Goal: Book appointment/travel/reservation

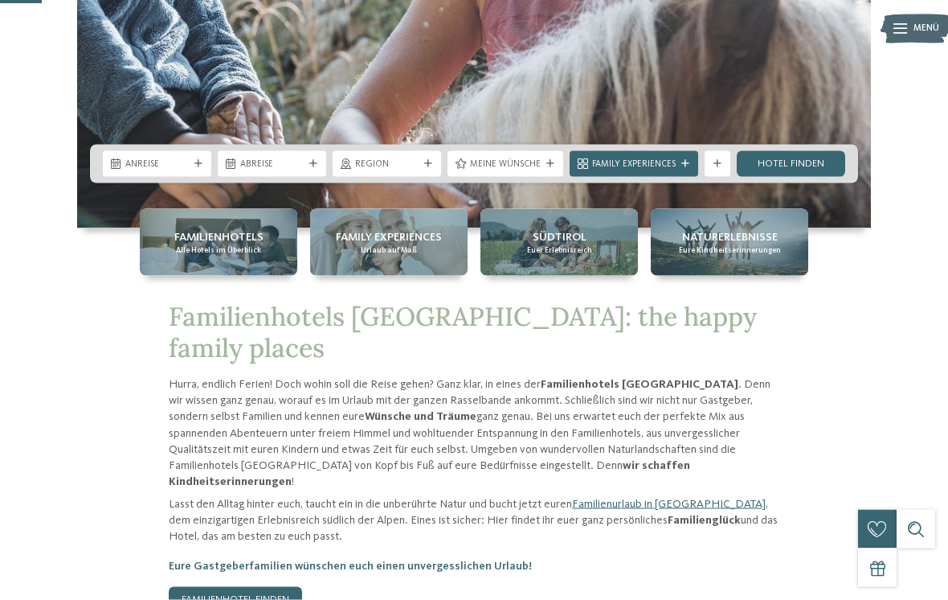
scroll to position [343, 0]
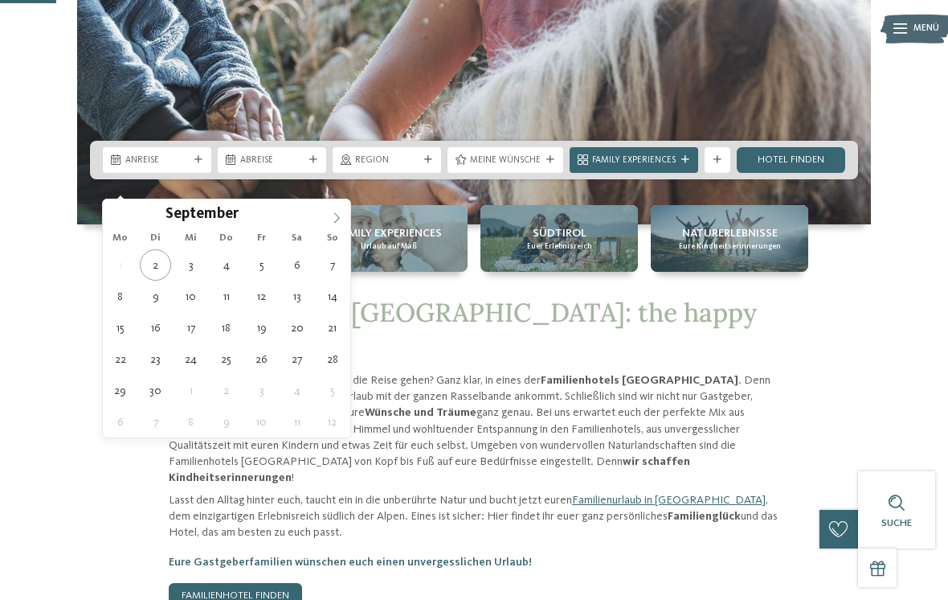
click at [334, 224] on span at bounding box center [336, 212] width 27 height 27
click at [342, 220] on span at bounding box center [336, 212] width 27 height 27
click at [343, 219] on span at bounding box center [336, 212] width 27 height 27
click at [339, 215] on icon at bounding box center [336, 217] width 11 height 11
type input "****"
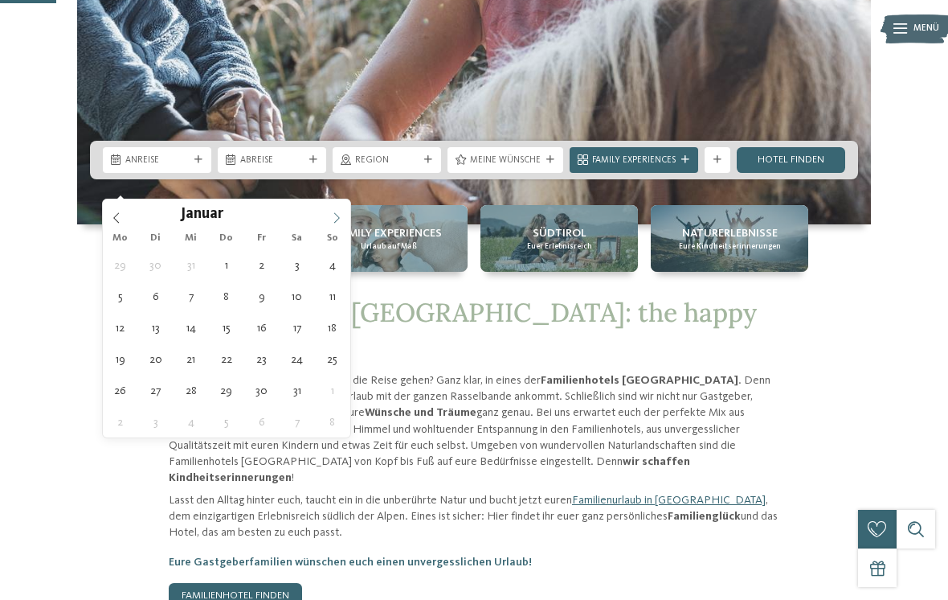
click at [336, 225] on span at bounding box center [336, 212] width 27 height 27
click at [345, 223] on span at bounding box center [336, 212] width 27 height 27
click at [340, 224] on span at bounding box center [336, 212] width 27 height 27
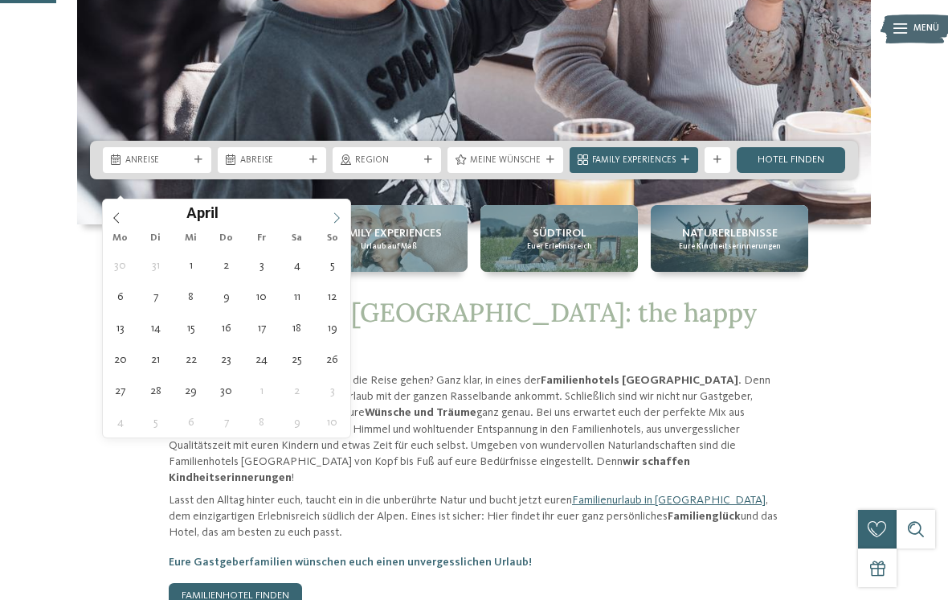
click at [337, 223] on icon at bounding box center [336, 217] width 11 height 11
click at [337, 221] on icon at bounding box center [337, 217] width 6 height 10
click at [338, 223] on icon at bounding box center [336, 217] width 11 height 11
click at [340, 217] on icon at bounding box center [336, 217] width 11 height 11
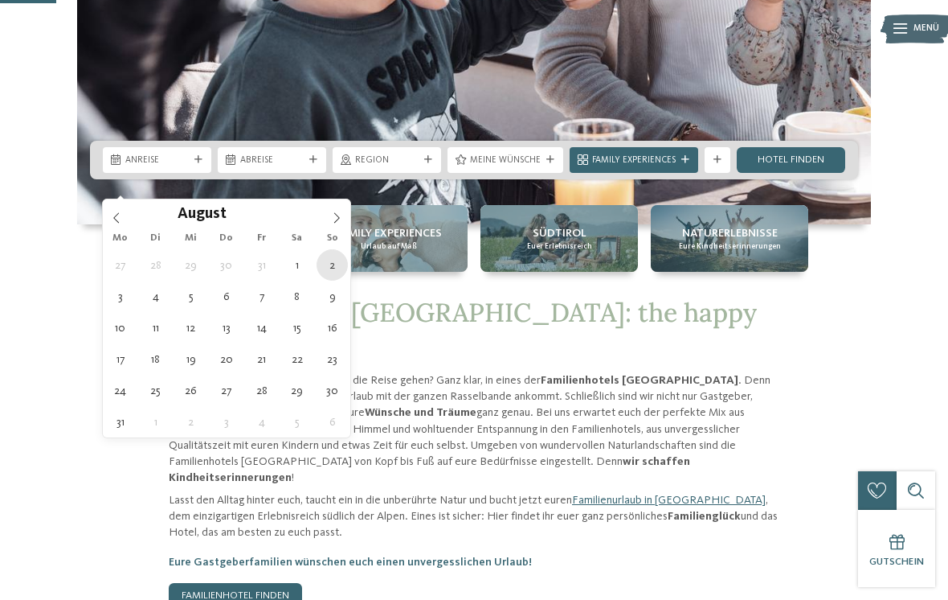
type div "02.08.2026"
type input "****"
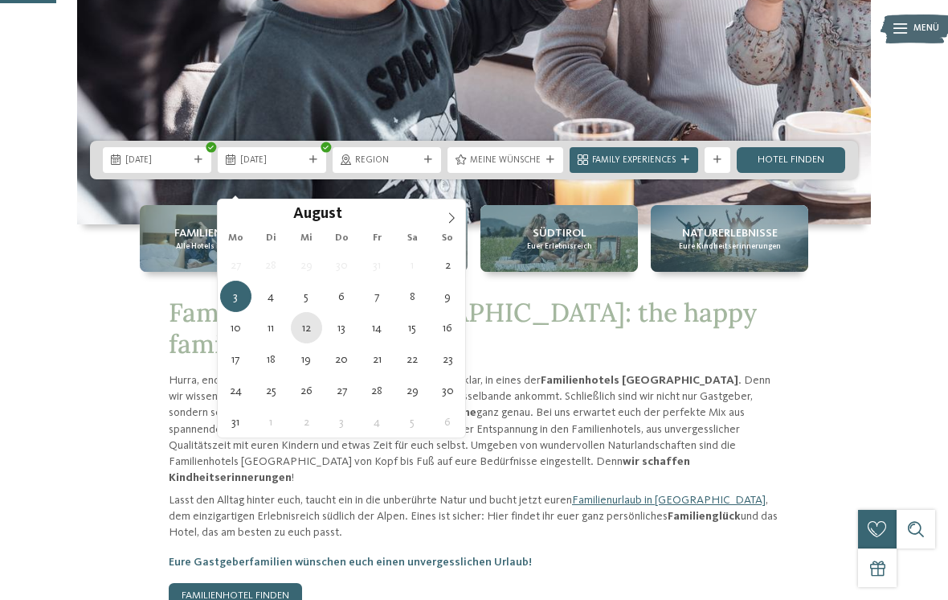
type div "12.08.2026"
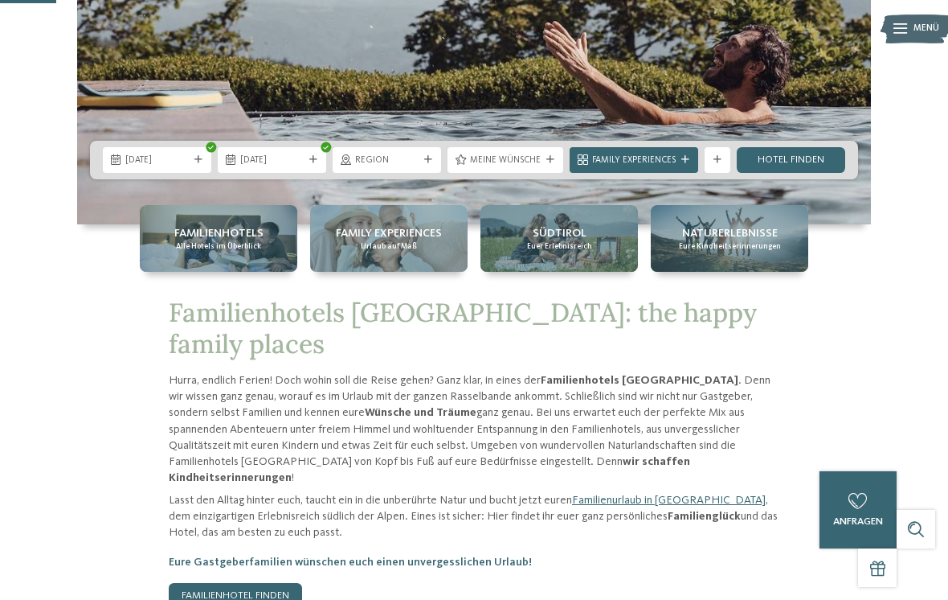
click at [566, 179] on div "02.08.2026 12.08.2026" at bounding box center [474, 160] width 768 height 39
click at [522, 166] on div "Meine Wünsche" at bounding box center [505, 160] width 77 height 14
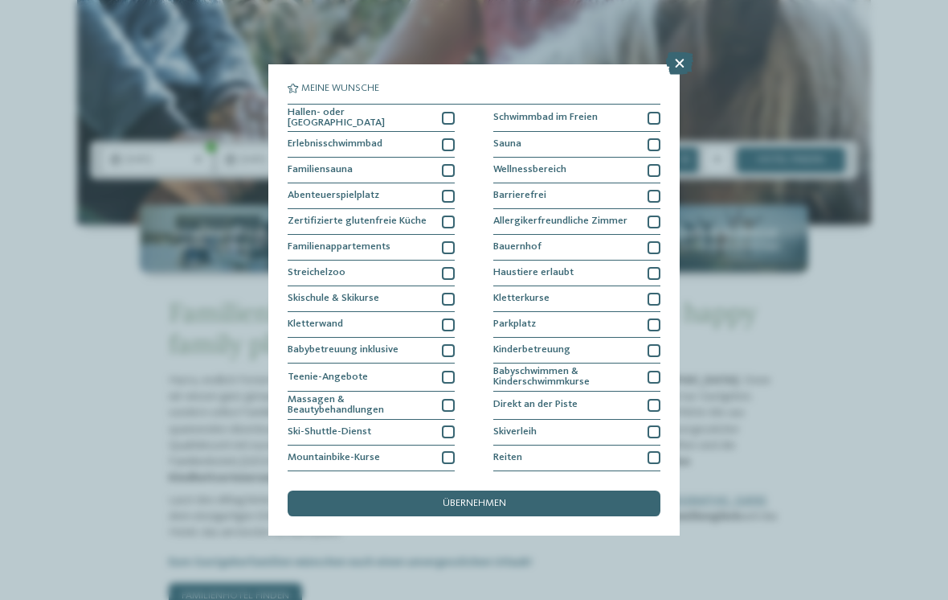
scroll to position [0, 0]
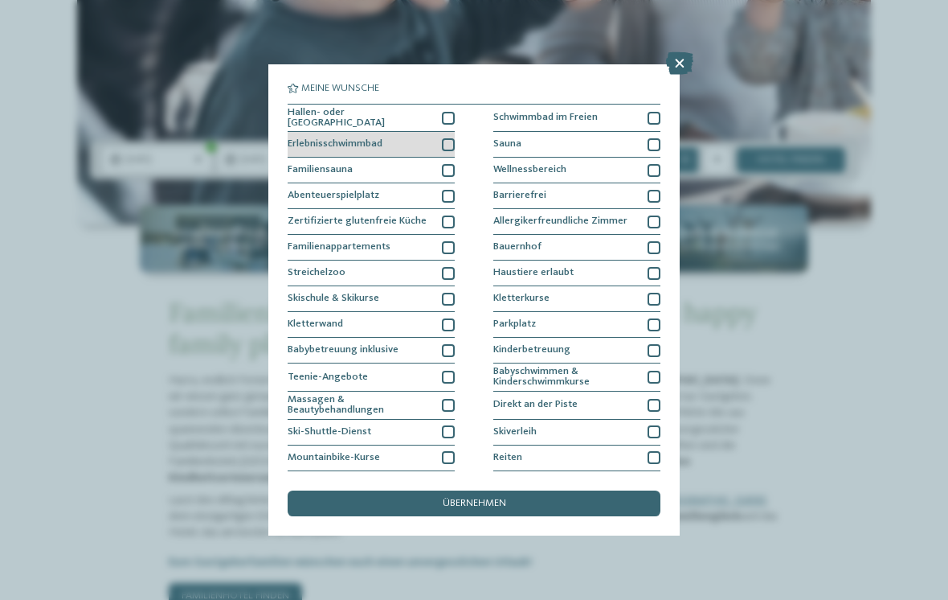
click at [450, 139] on div at bounding box center [448, 144] width 13 height 13
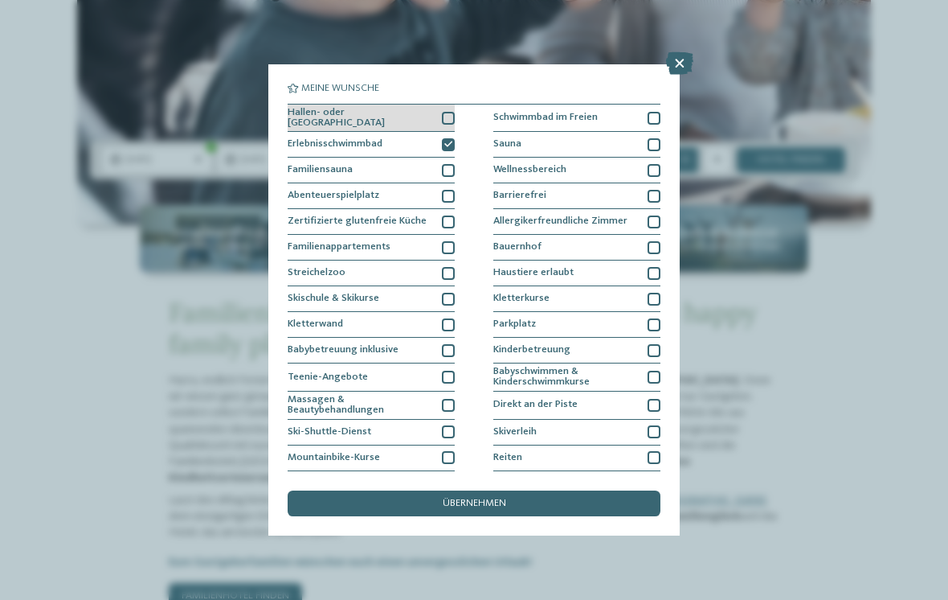
click at [451, 112] on div at bounding box center [448, 118] width 13 height 13
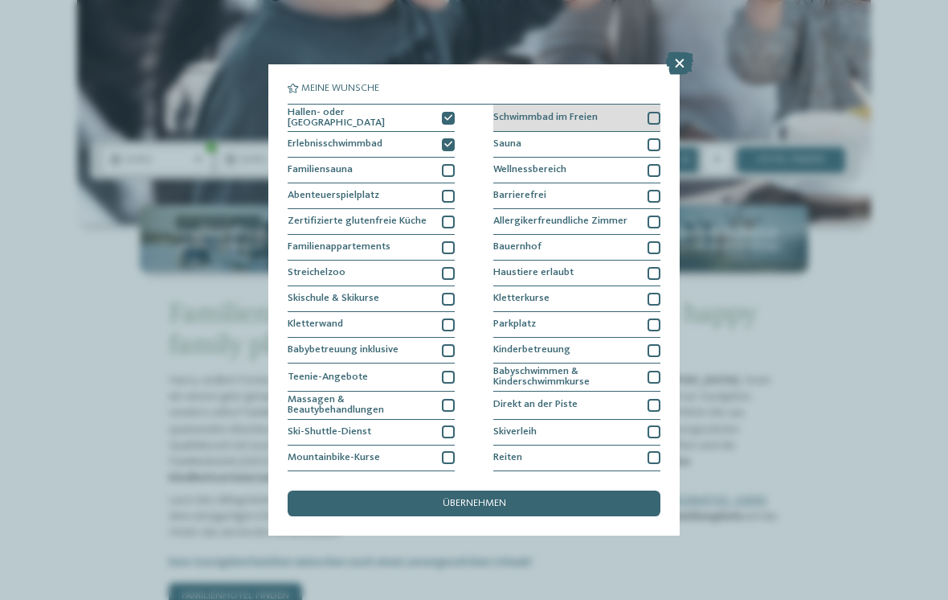
click at [653, 115] on div at bounding box center [654, 118] width 13 height 13
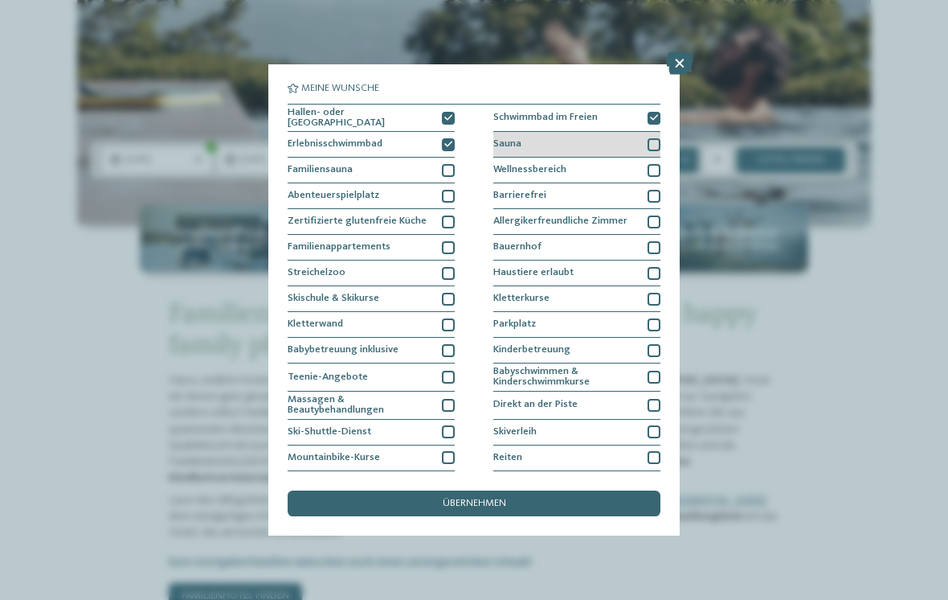
click at [657, 145] on div at bounding box center [654, 144] width 13 height 13
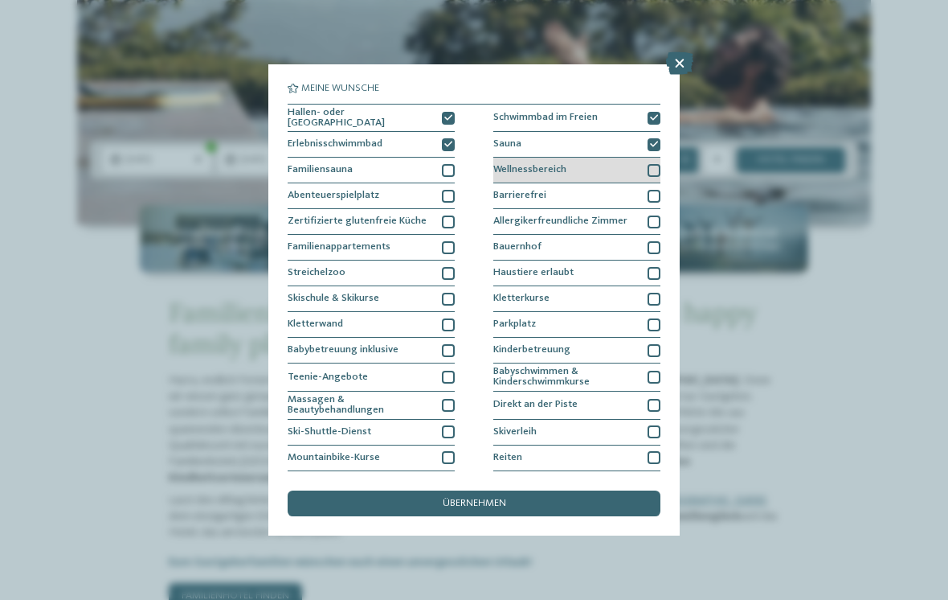
click at [652, 174] on div "Wellnessbereich" at bounding box center [577, 171] width 167 height 26
click at [653, 193] on div at bounding box center [654, 196] width 13 height 13
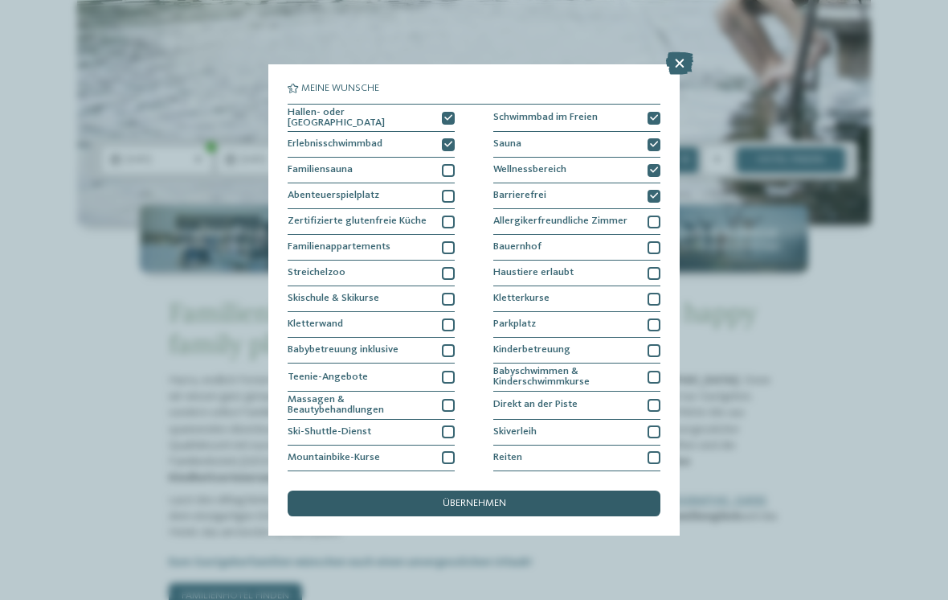
click at [456, 498] on span "übernehmen" at bounding box center [475, 503] width 64 height 10
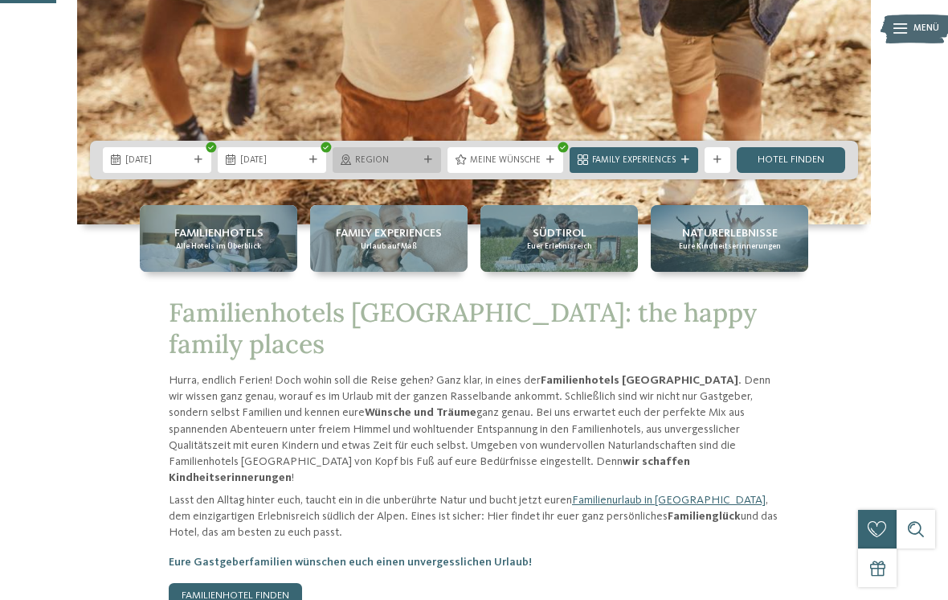
click at [385, 167] on span "Region" at bounding box center [387, 160] width 64 height 13
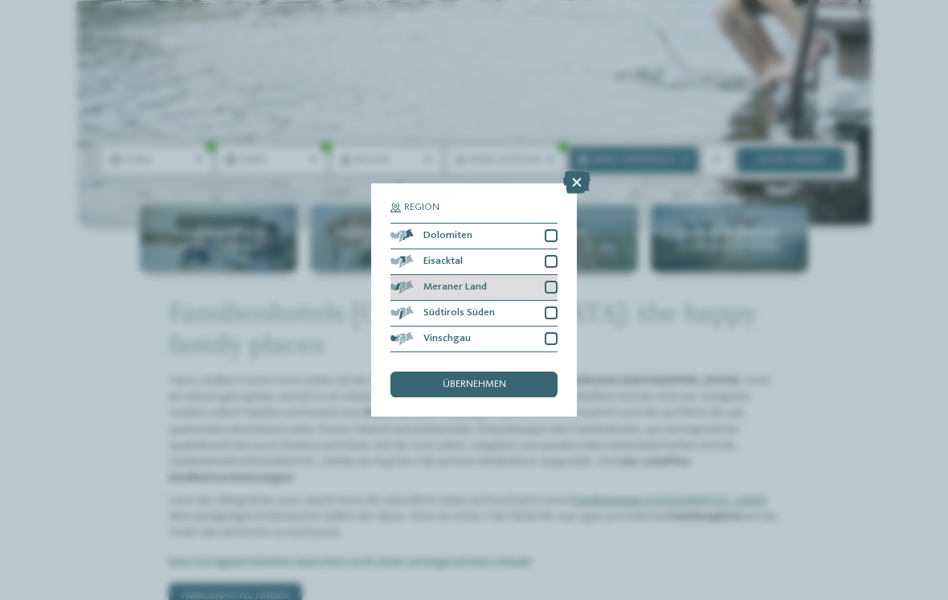
click at [556, 281] on div at bounding box center [551, 287] width 13 height 13
click at [553, 306] on div at bounding box center [551, 312] width 13 height 13
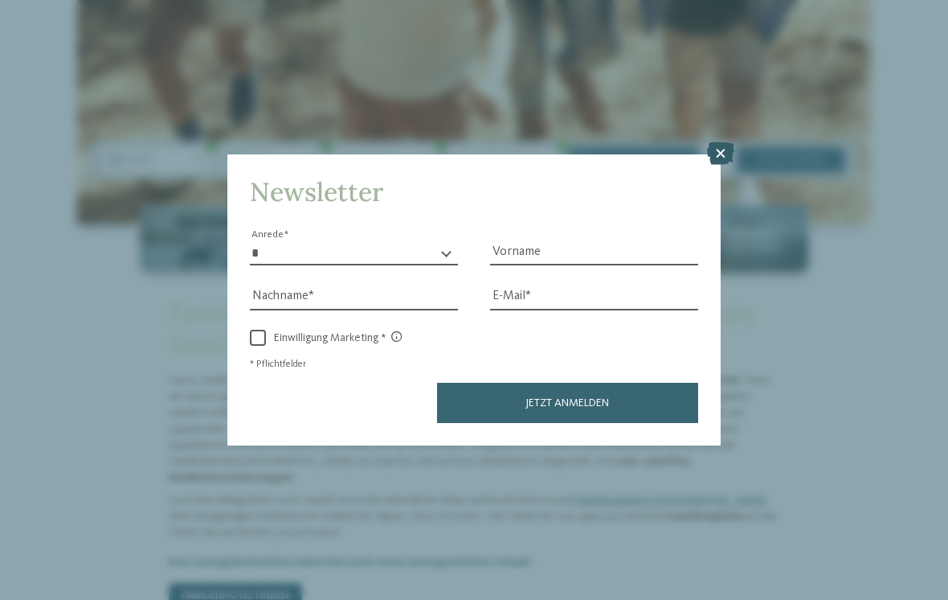
click at [713, 142] on icon at bounding box center [720, 153] width 27 height 23
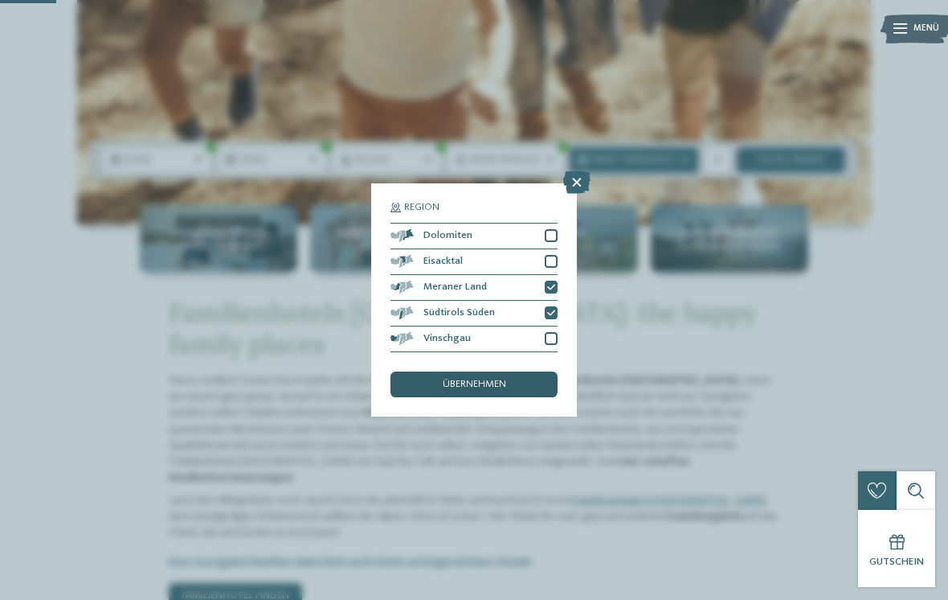
click at [514, 371] on div "übernehmen" at bounding box center [474, 384] width 167 height 26
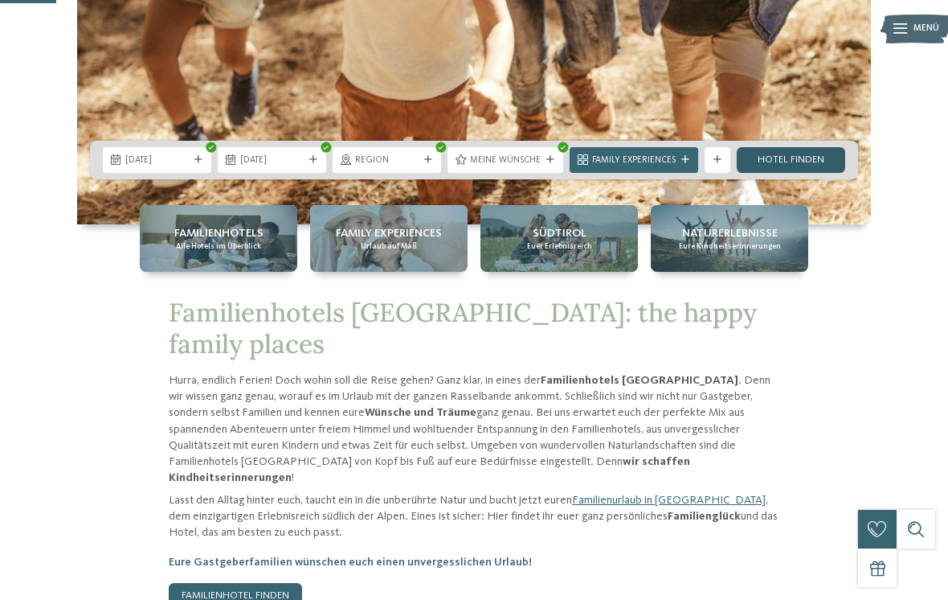
click at [815, 173] on link "Hotel finden" at bounding box center [791, 160] width 109 height 26
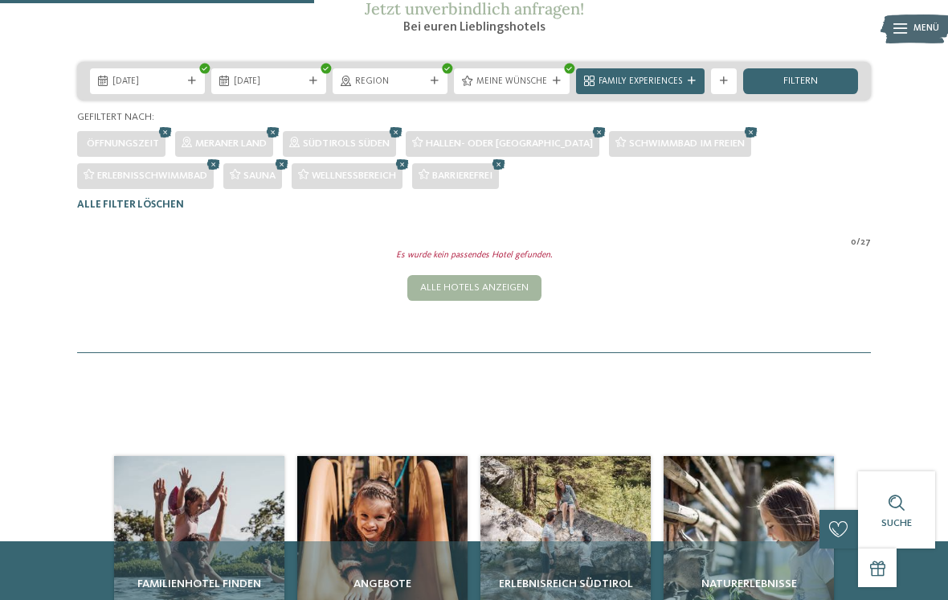
scroll to position [236, 0]
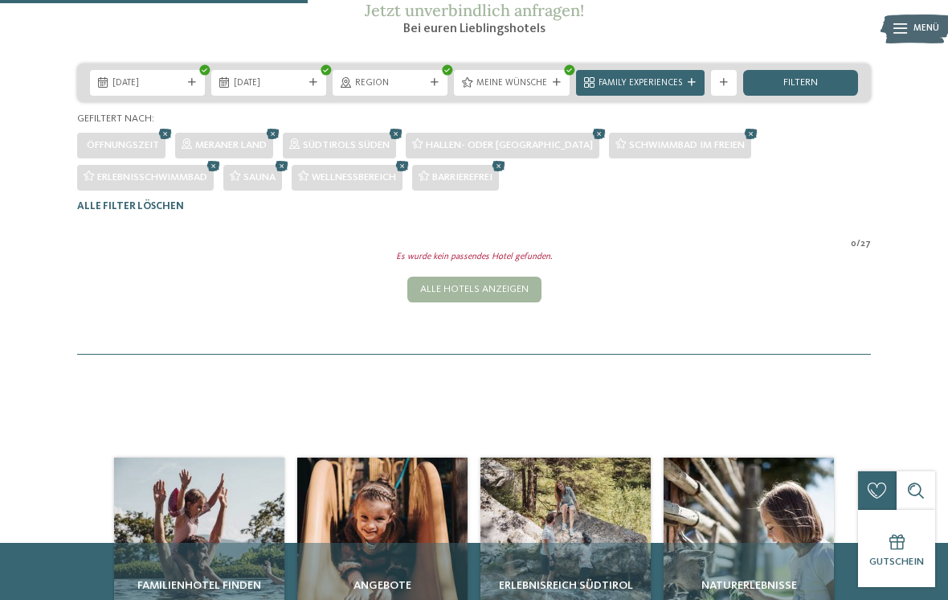
click at [166, 126] on div "Gefiltert nach:" at bounding box center [474, 119] width 794 height 14
click at [162, 142] on icon at bounding box center [165, 133] width 19 height 17
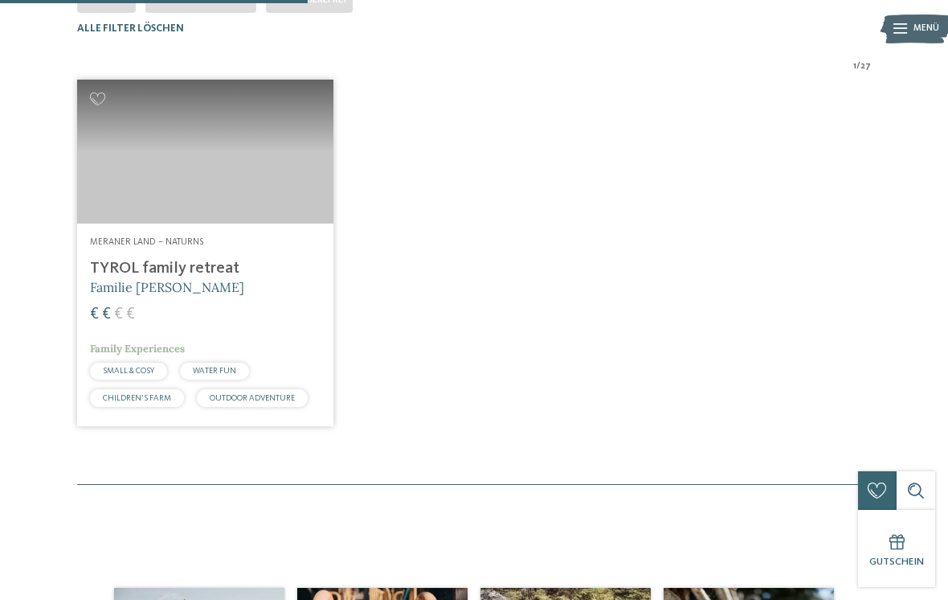
scroll to position [425, 0]
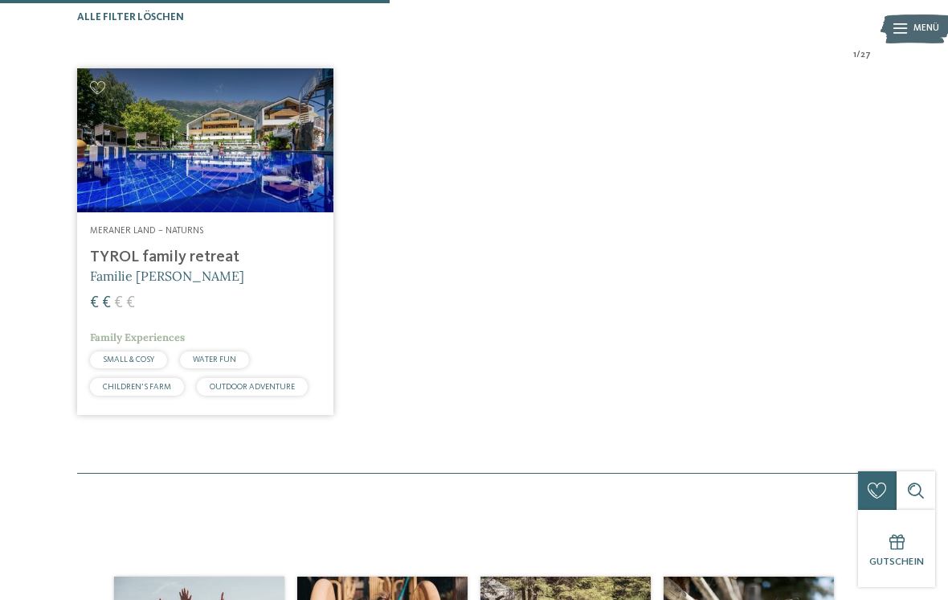
click at [169, 165] on img at bounding box center [205, 140] width 256 height 144
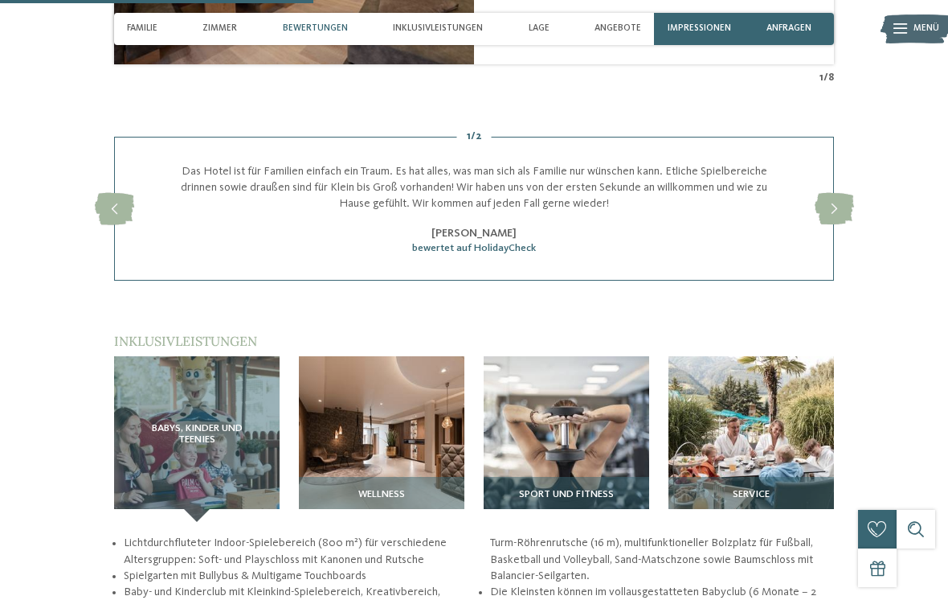
scroll to position [1438, 0]
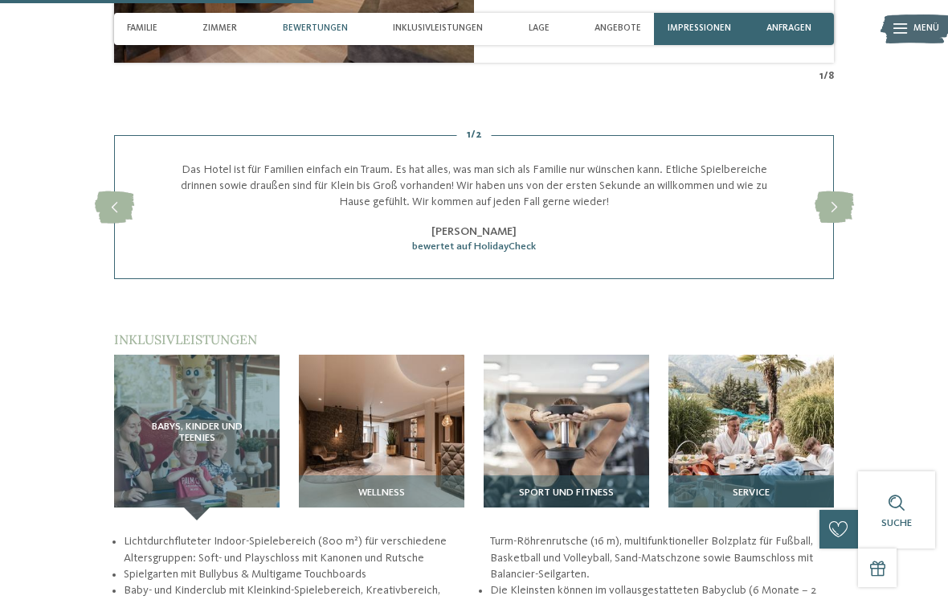
click at [788, 407] on img at bounding box center [752, 437] width 166 height 166
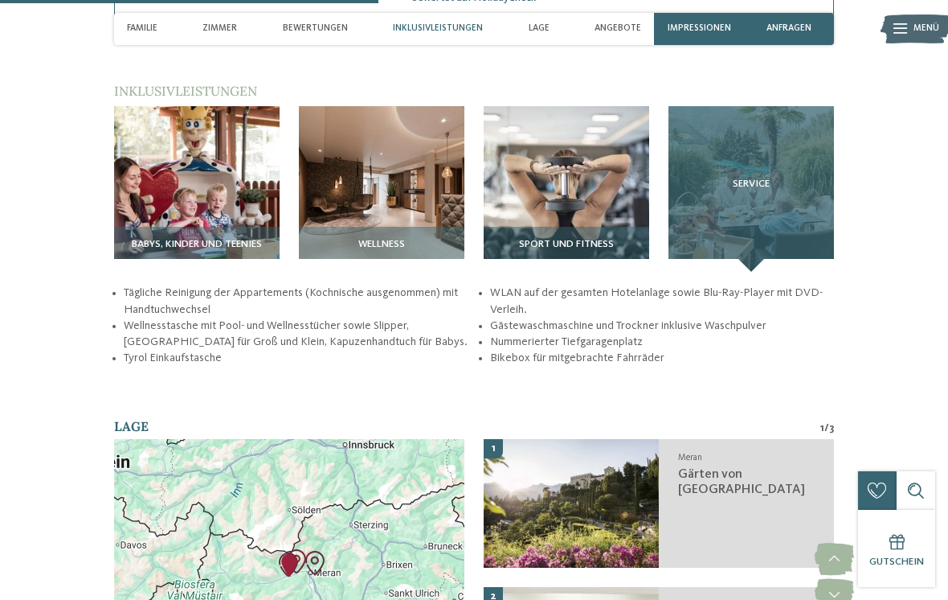
scroll to position [1686, 0]
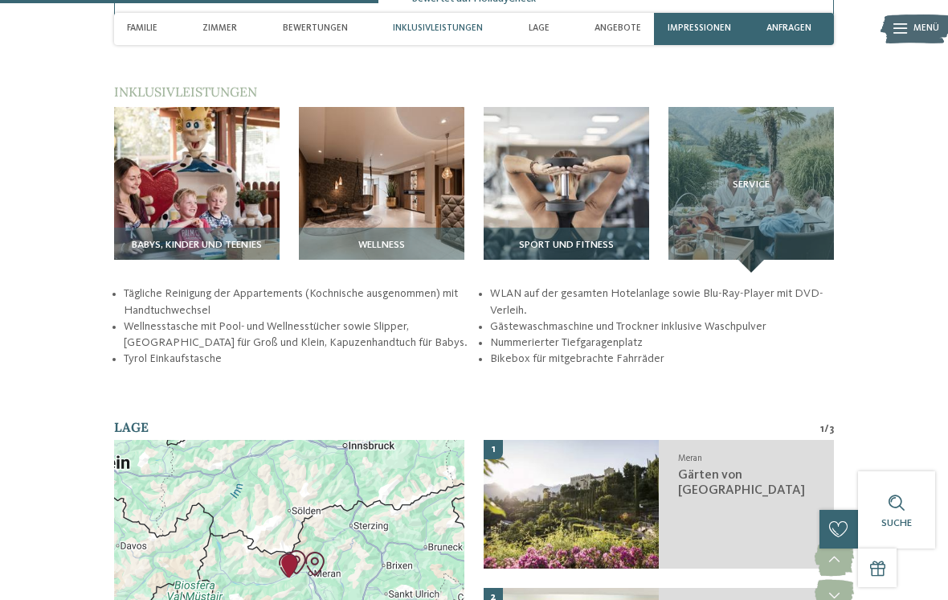
click at [430, 19] on div "Inklusivleistungen" at bounding box center [438, 29] width 103 height 32
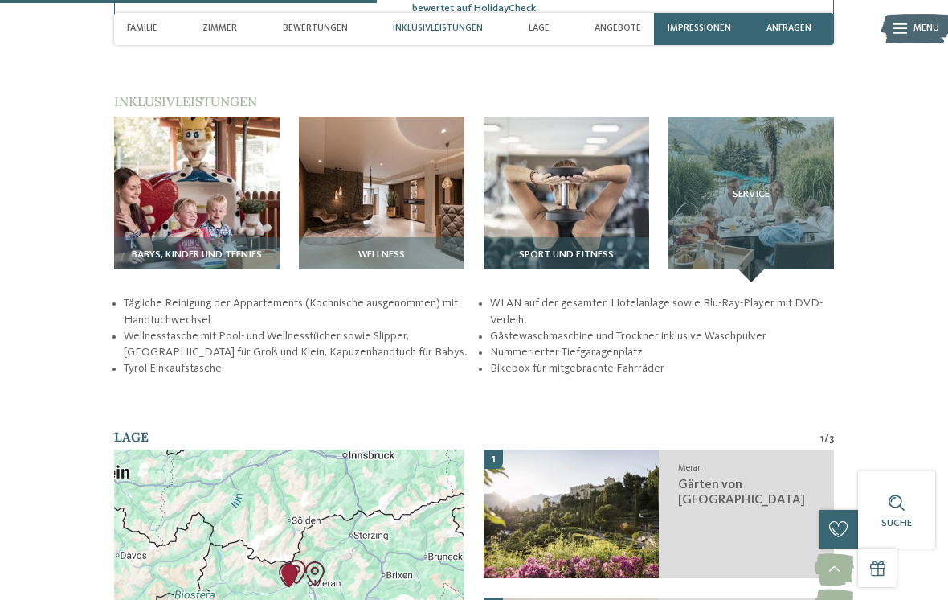
click at [441, 29] on span "Inklusivleistungen" at bounding box center [438, 28] width 90 height 10
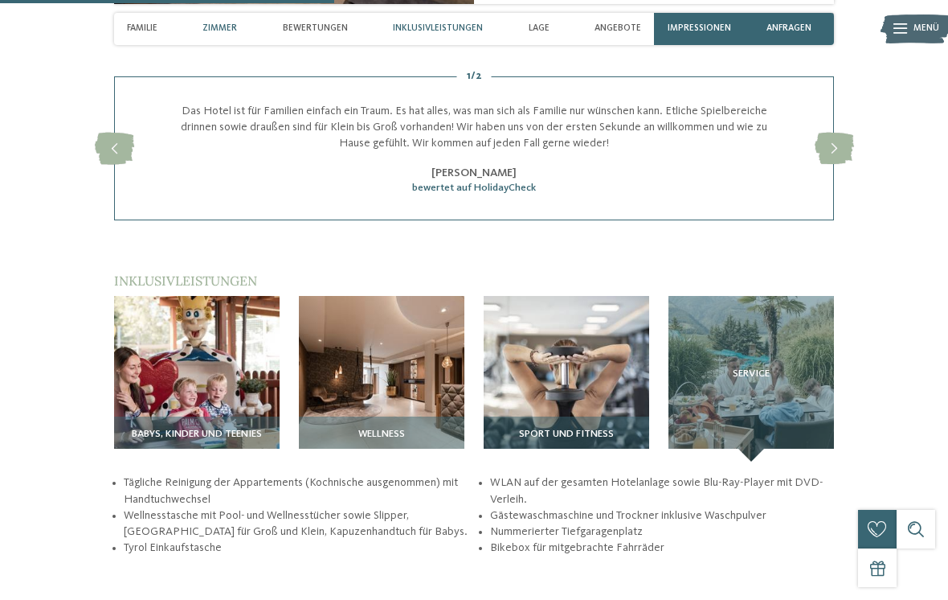
scroll to position [1497, 0]
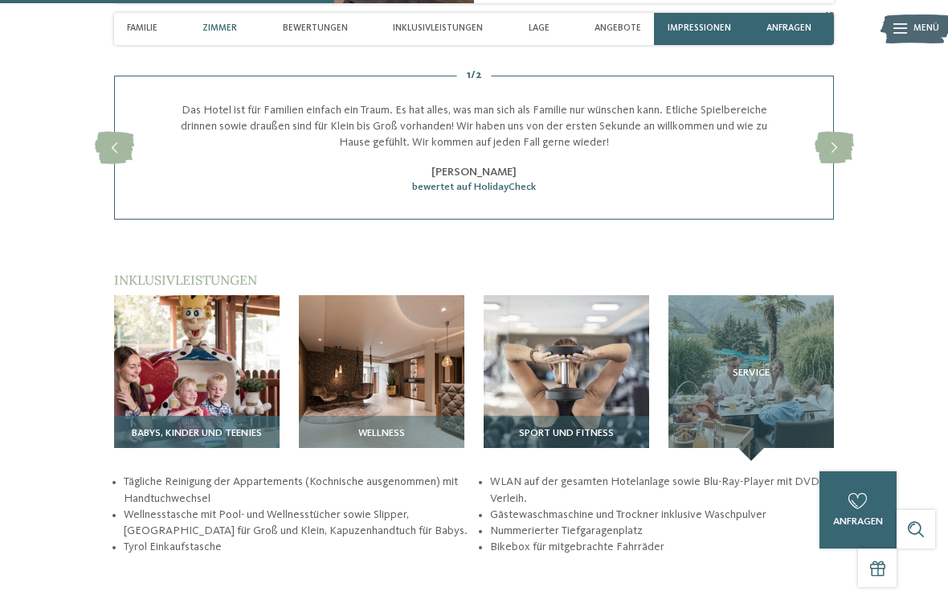
click at [194, 378] on img at bounding box center [197, 378] width 166 height 166
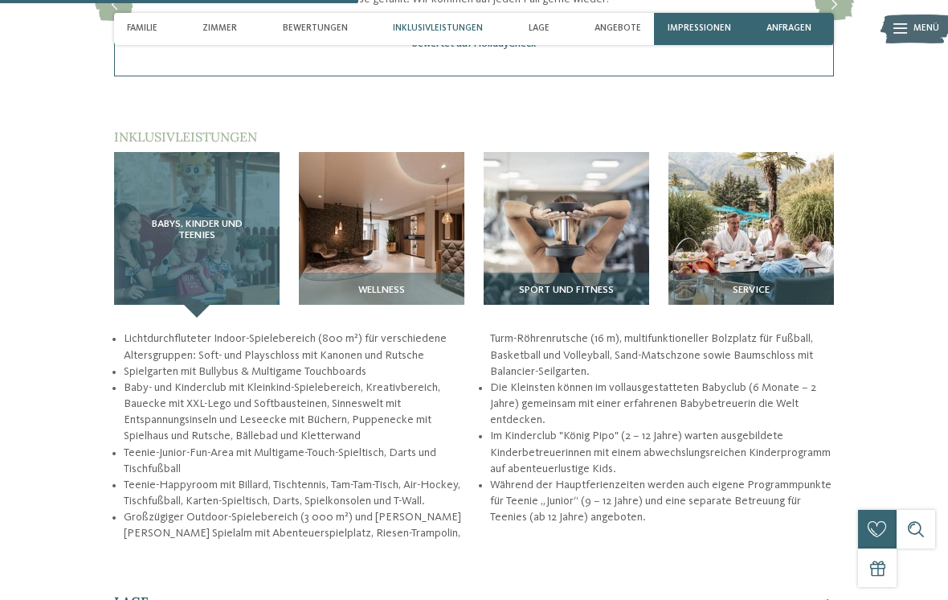
scroll to position [1640, 0]
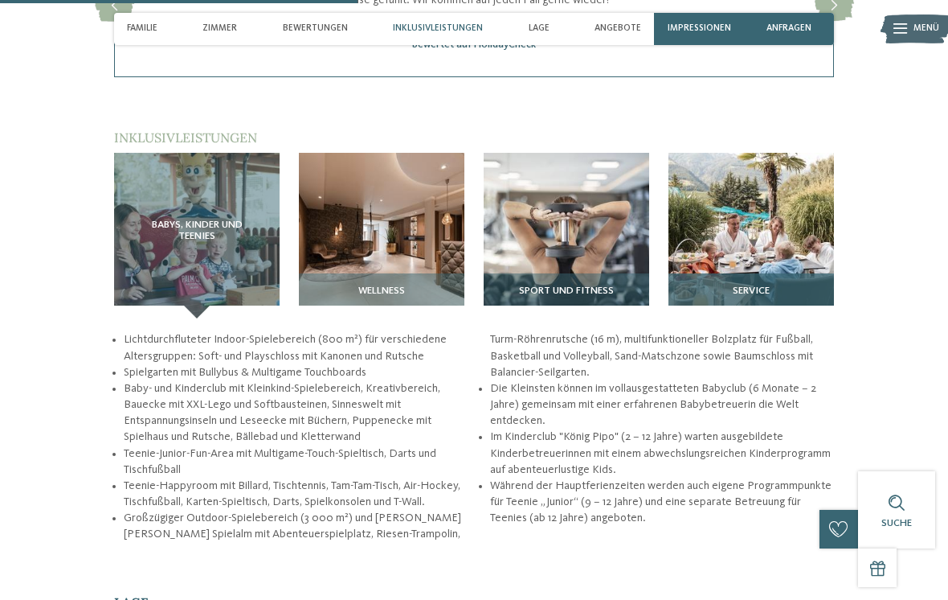
click at [755, 246] on img at bounding box center [752, 236] width 166 height 166
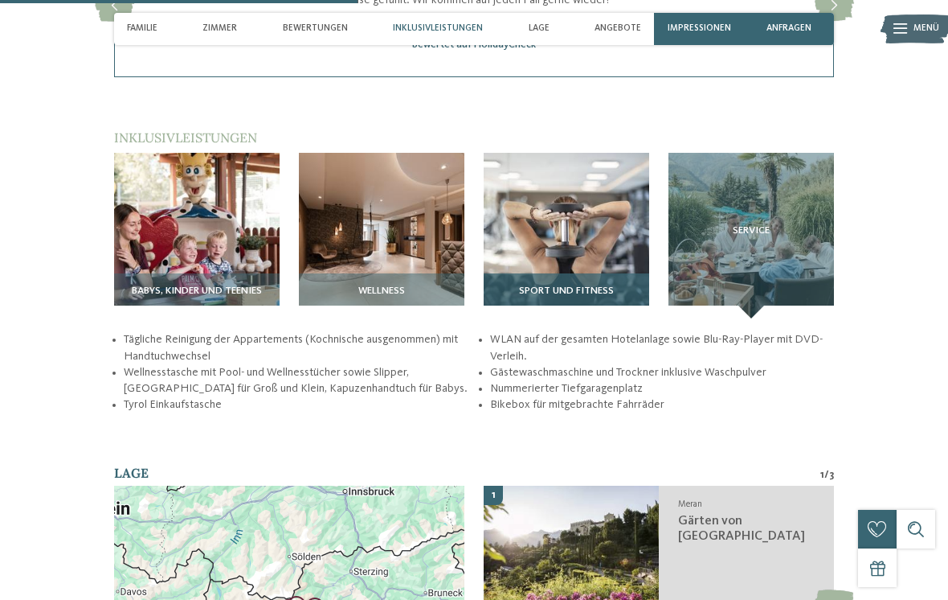
click at [562, 247] on img at bounding box center [567, 236] width 166 height 166
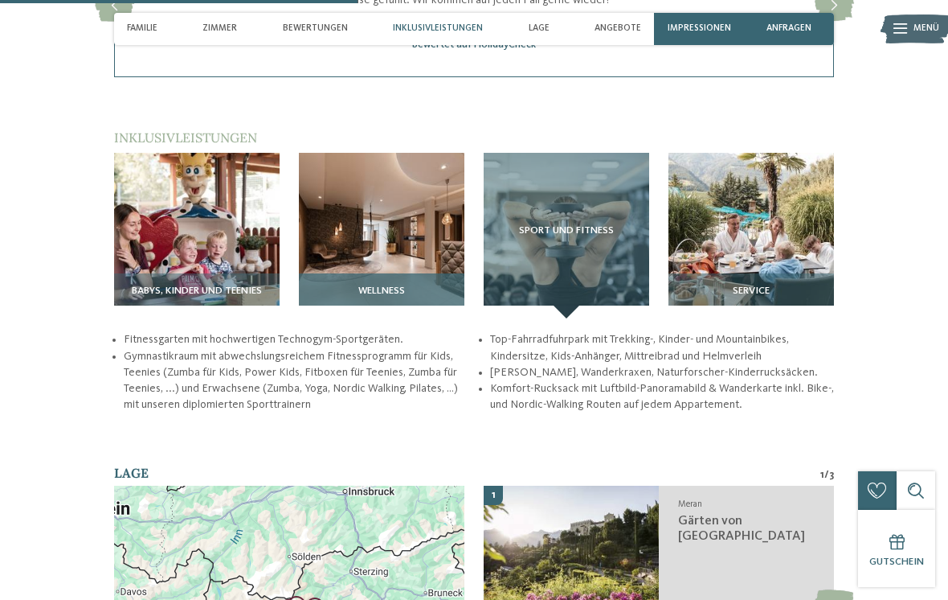
click at [418, 242] on img at bounding box center [382, 236] width 166 height 166
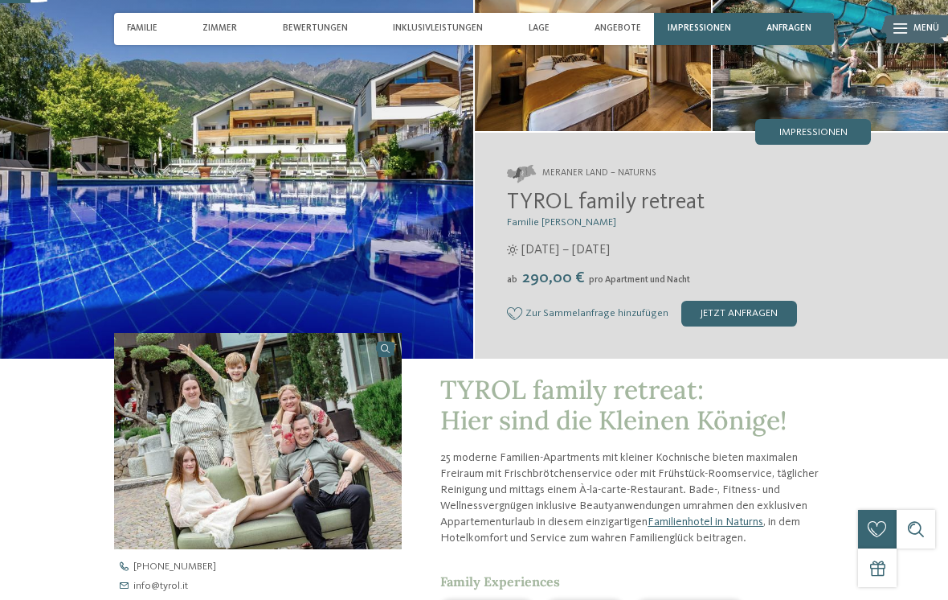
scroll to position [0, 0]
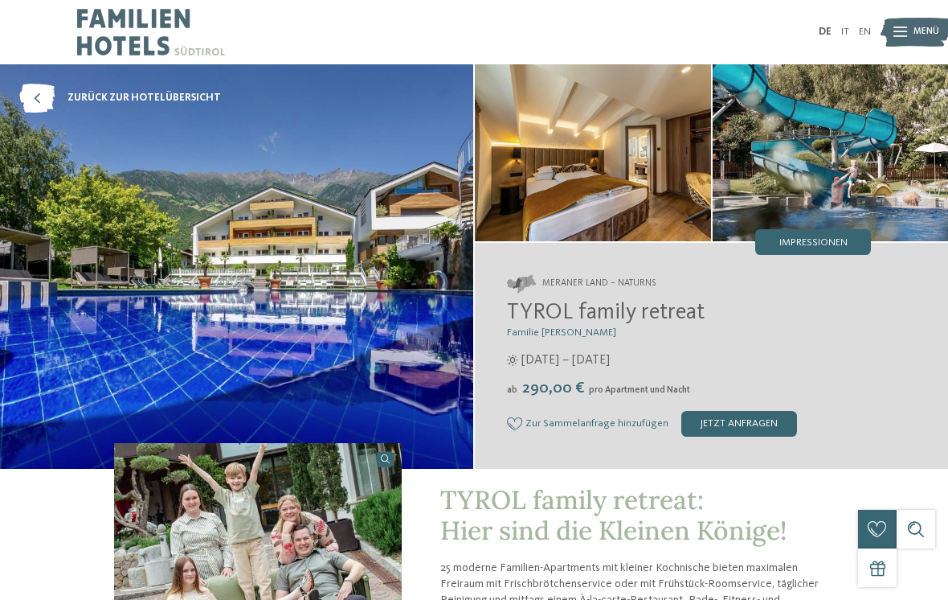
click at [891, 25] on img at bounding box center [916, 31] width 71 height 35
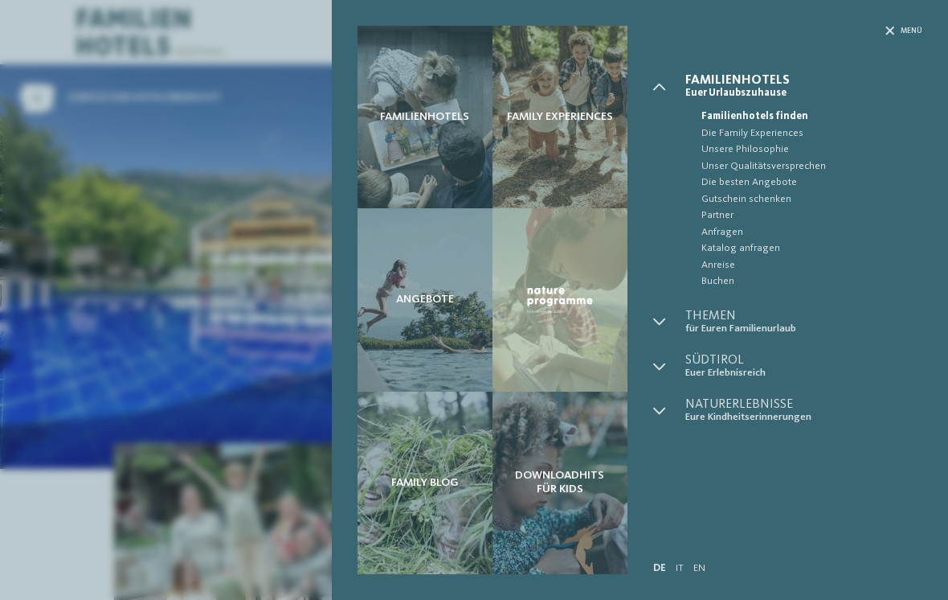
click at [788, 118] on span "Familienhotels finden" at bounding box center [813, 117] width 222 height 16
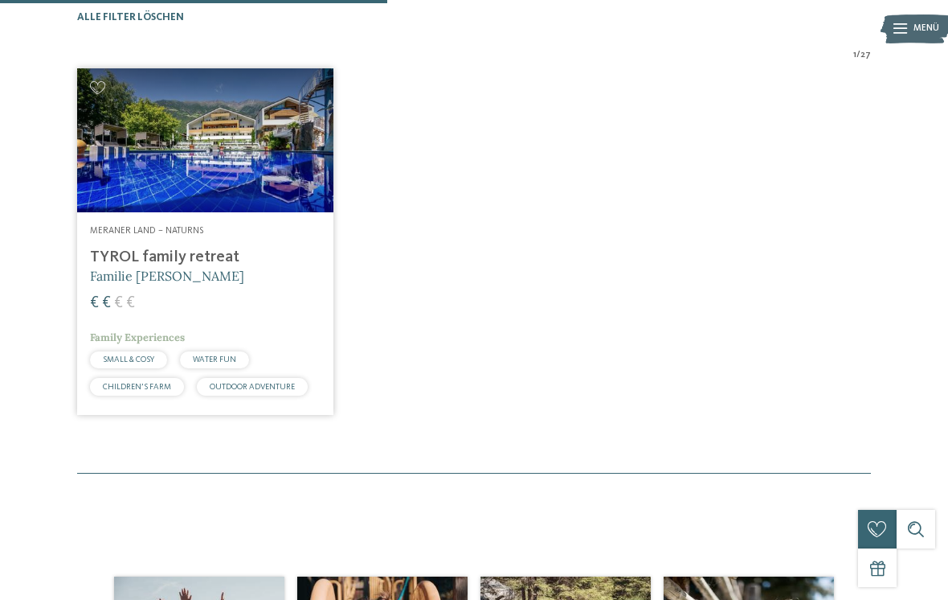
scroll to position [427, 0]
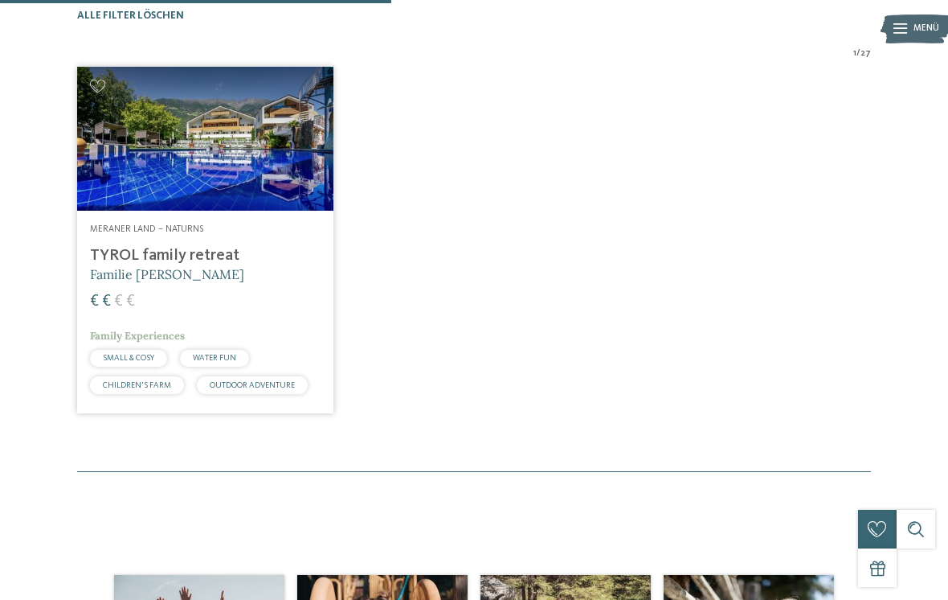
click at [226, 206] on img at bounding box center [205, 139] width 256 height 144
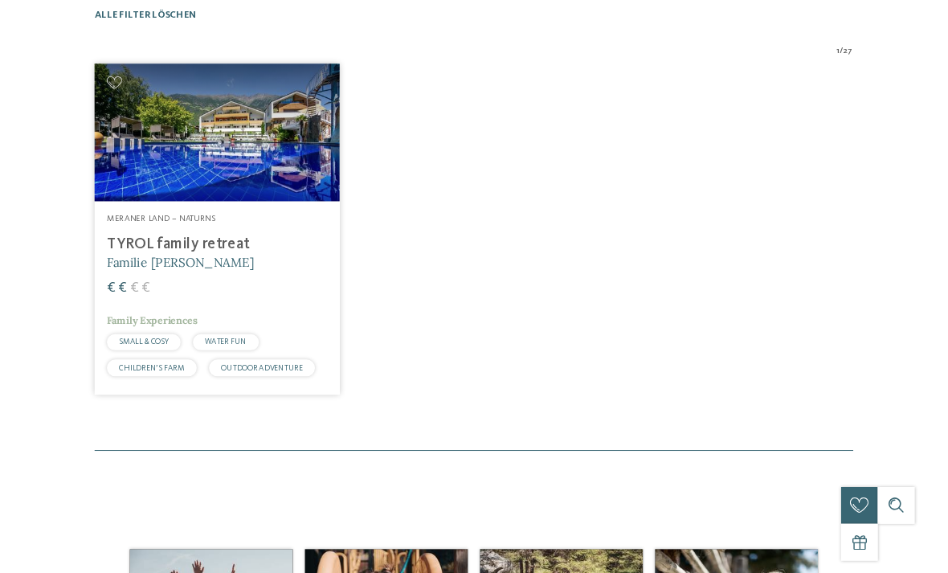
scroll to position [0, 0]
